Goal: Information Seeking & Learning: Learn about a topic

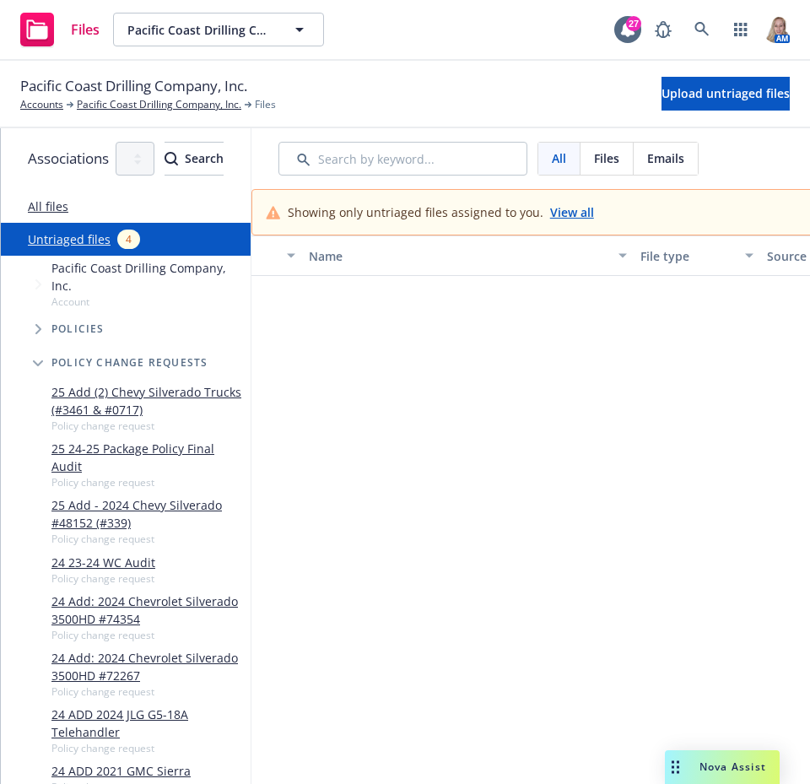
click at [720, 762] on span "Nova Assist" at bounding box center [732, 766] width 67 height 14
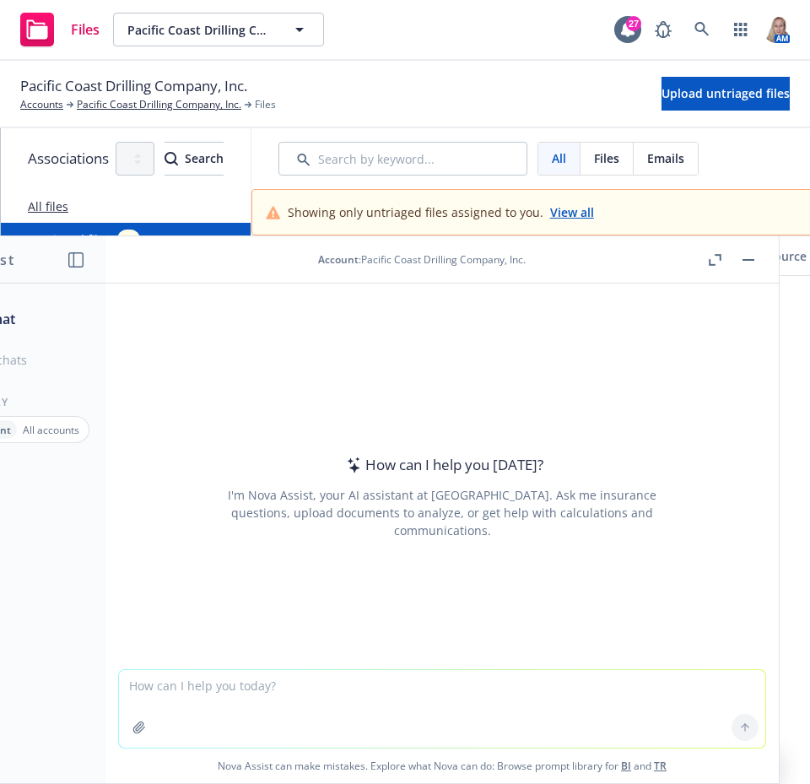
click at [304, 685] on textarea at bounding box center [442, 709] width 646 height 78
type textarea "What is P&I Hull Coverage"
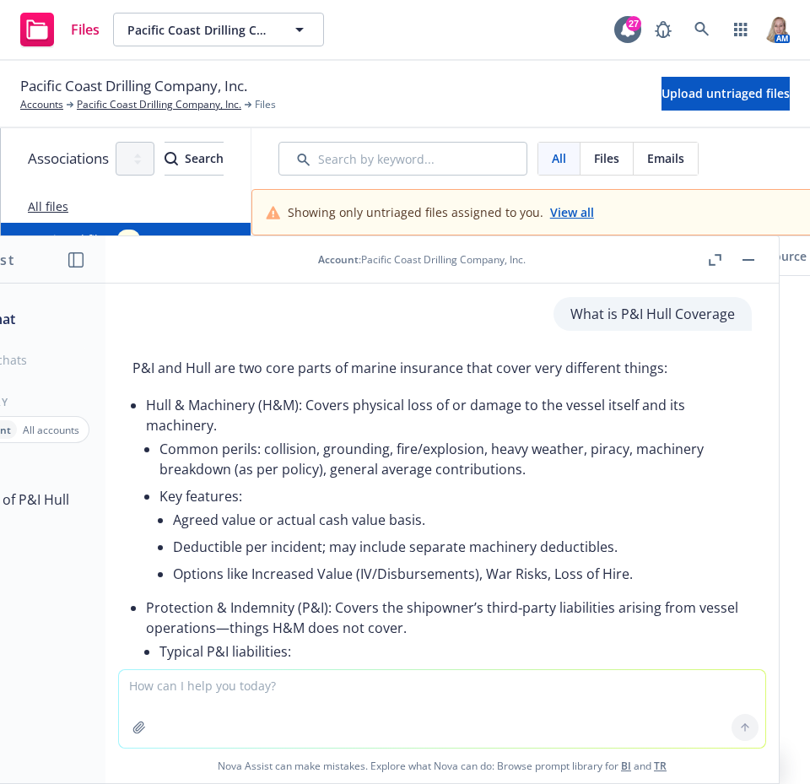
scroll to position [394, 0]
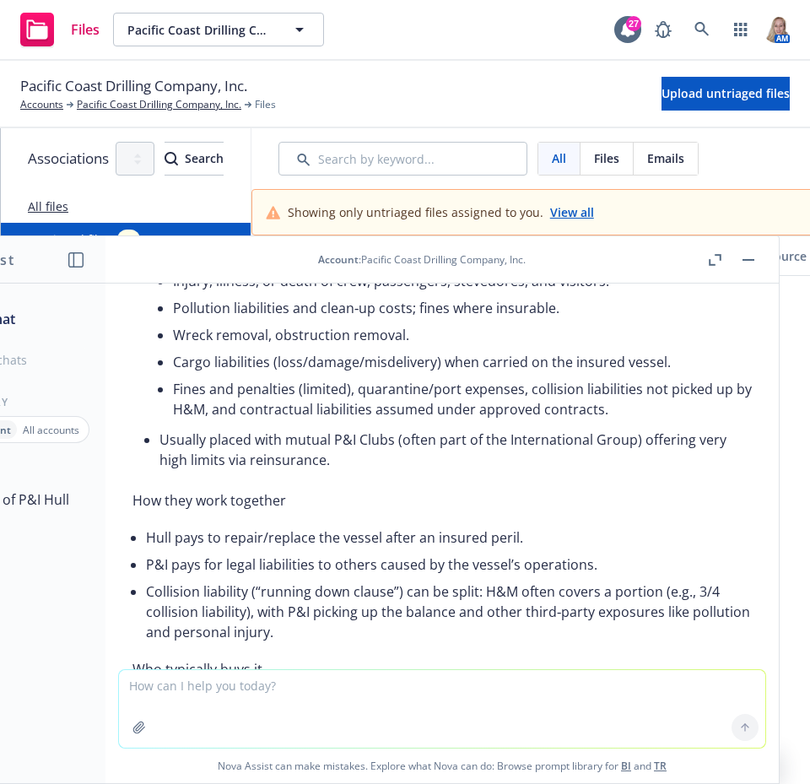
click at [499, 518] on div "P&I and Hull are two core parts of marine insurance that cover very different t…" at bounding box center [441, 561] width 619 height 1208
